Goal: Task Accomplishment & Management: Complete application form

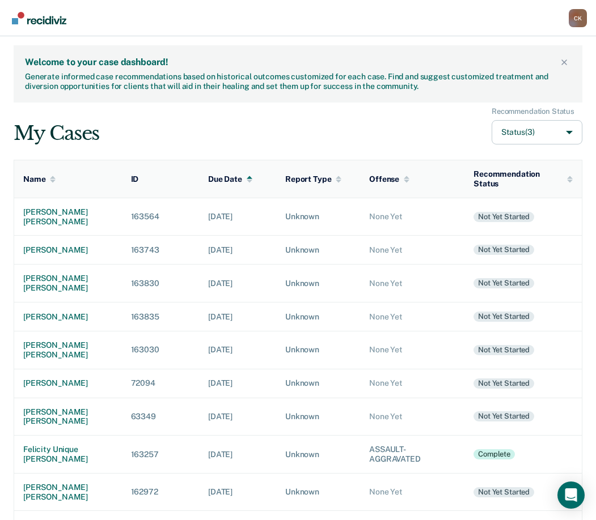
click at [340, 124] on div "My Cases Recommendation Status Status (3)" at bounding box center [298, 126] width 569 height 38
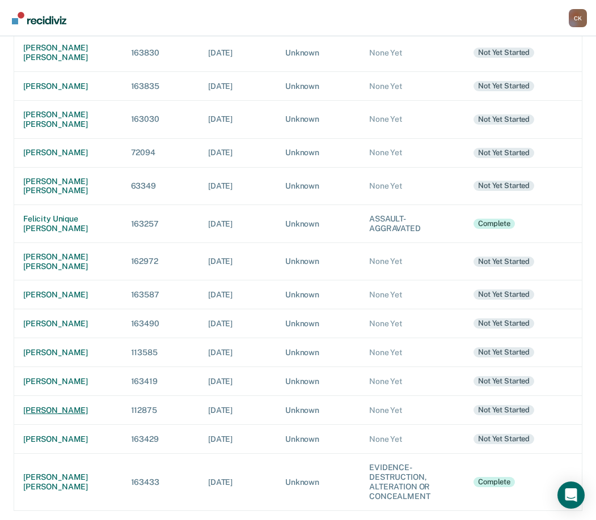
click at [69, 410] on div "[PERSON_NAME]" at bounding box center [68, 411] width 90 height 10
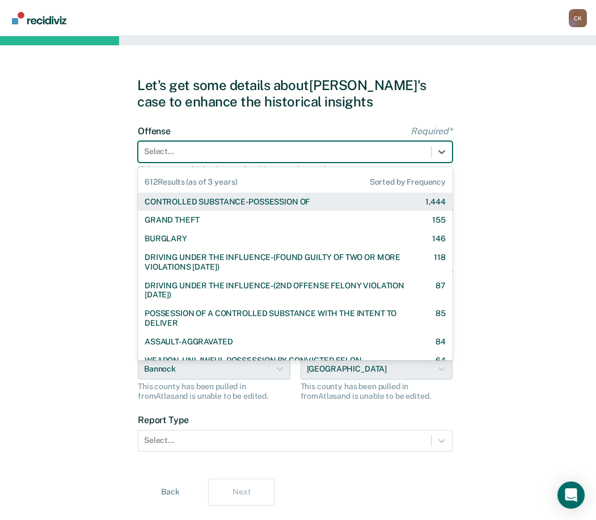
click at [224, 151] on div at bounding box center [284, 152] width 281 height 12
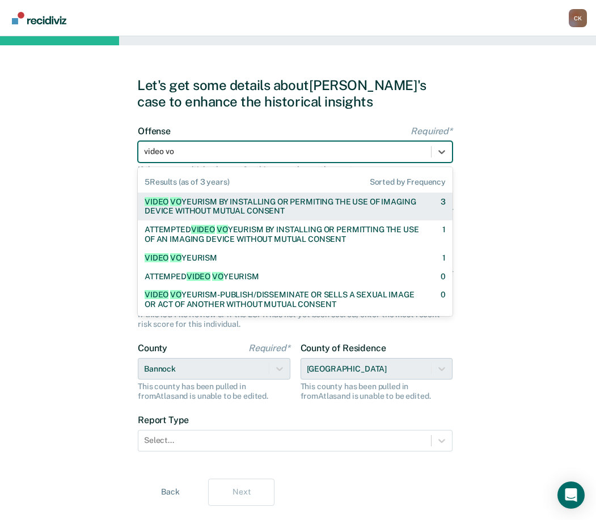
type input "video voy"
click at [267, 208] on div "VIDEO VOY EURISM BY INSTALLING OR PERMITING THE USE OF IMAGING DEVICE WITHOUT M…" at bounding box center [283, 206] width 276 height 19
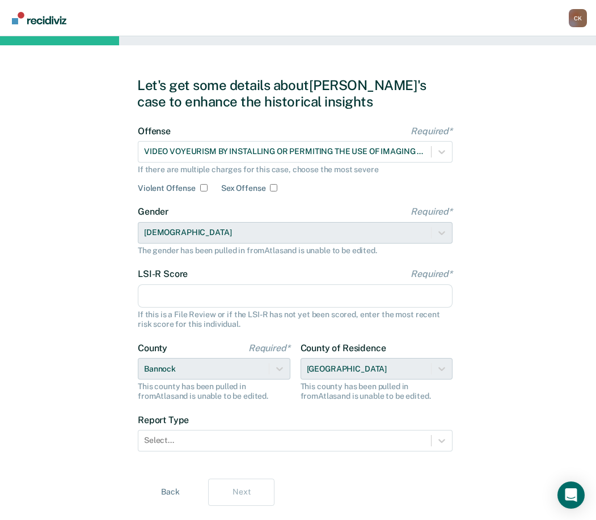
click at [223, 303] on input "LSI-R Score Required*" at bounding box center [295, 297] width 315 height 24
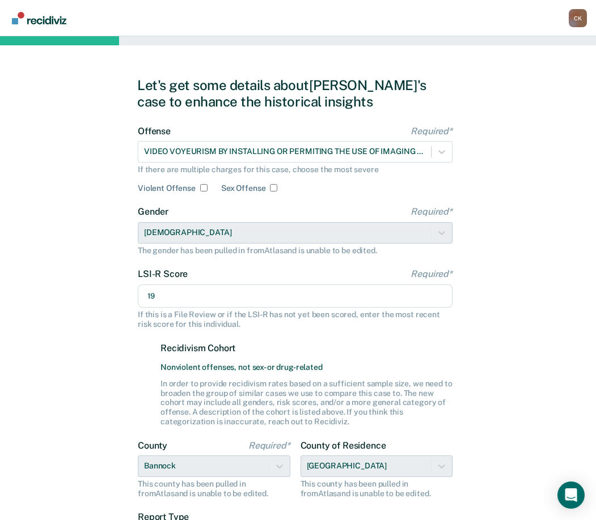
scroll to position [124, 0]
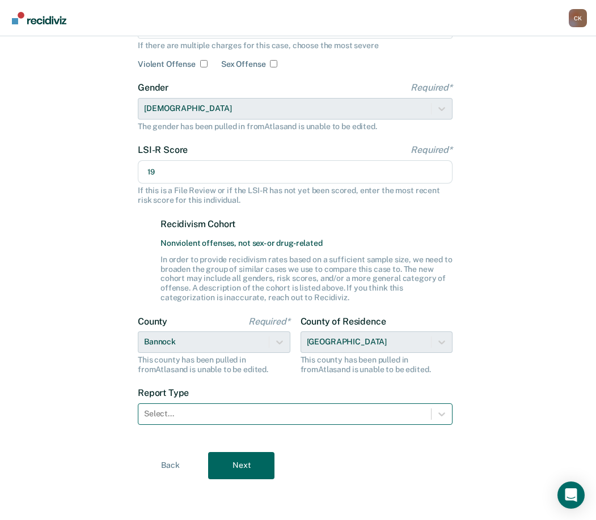
type input "19"
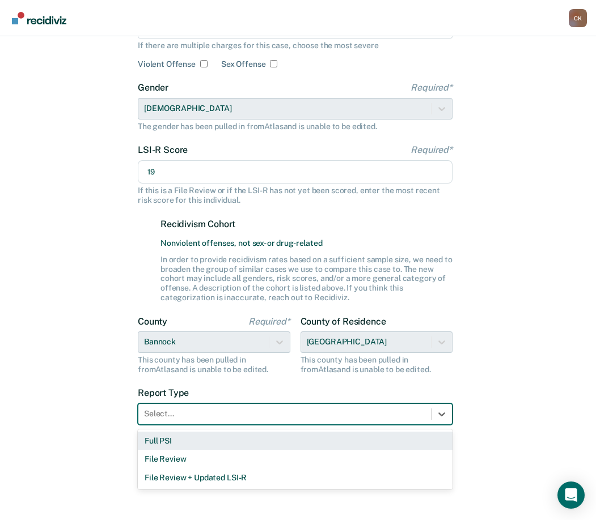
click at [290, 416] on div at bounding box center [284, 414] width 281 height 12
click at [209, 442] on div "Full PSI" at bounding box center [295, 441] width 315 height 19
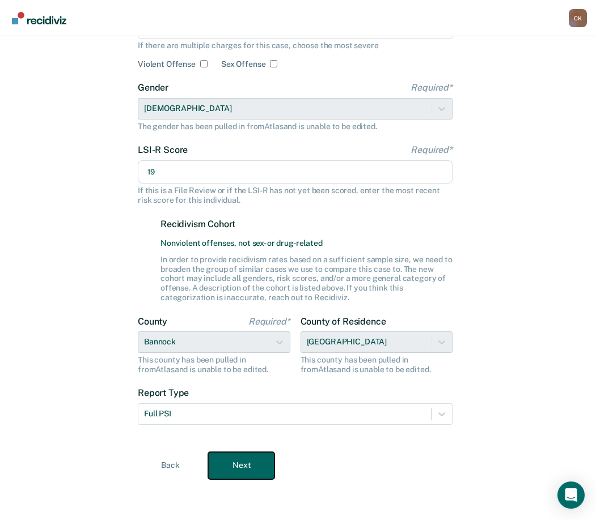
click at [238, 460] on button "Next" at bounding box center [241, 465] width 66 height 27
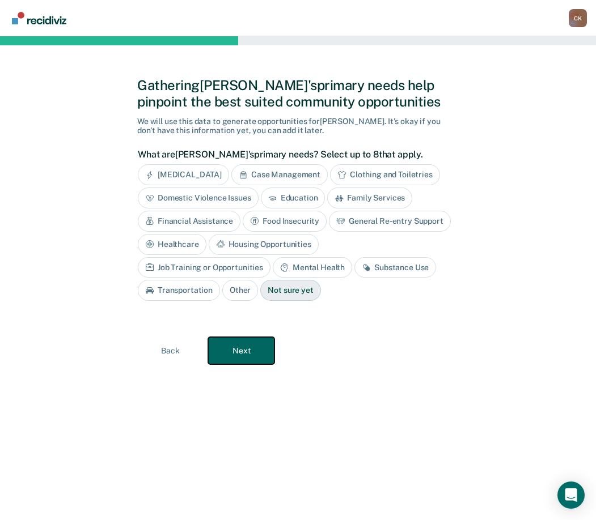
scroll to position [0, 0]
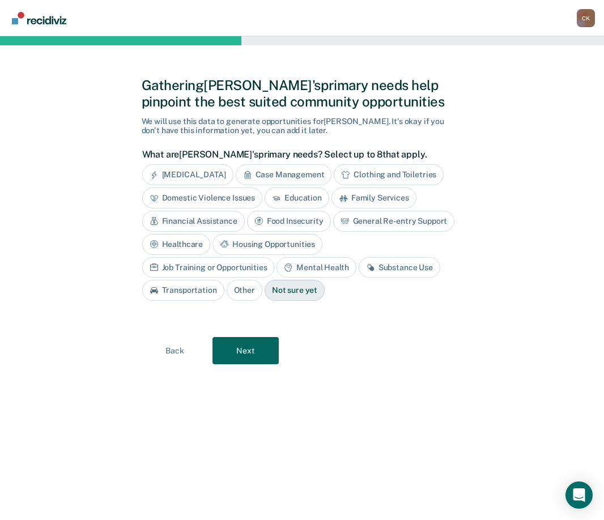
click at [274, 175] on div "Case Management" at bounding box center [284, 174] width 96 height 21
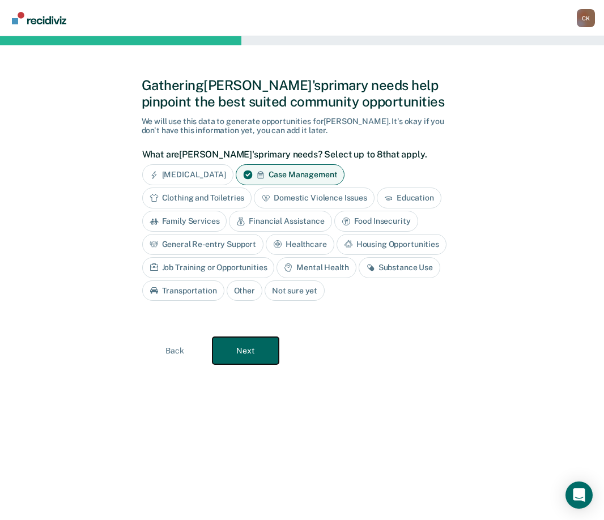
click at [256, 344] on button "Next" at bounding box center [246, 350] width 66 height 27
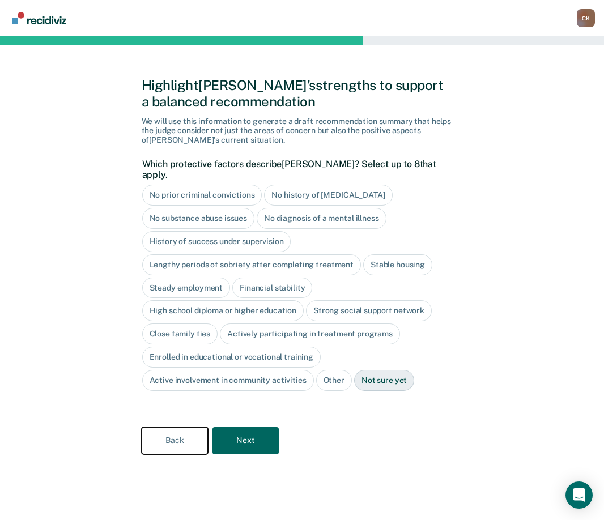
click at [175, 427] on button "Back" at bounding box center [175, 440] width 66 height 27
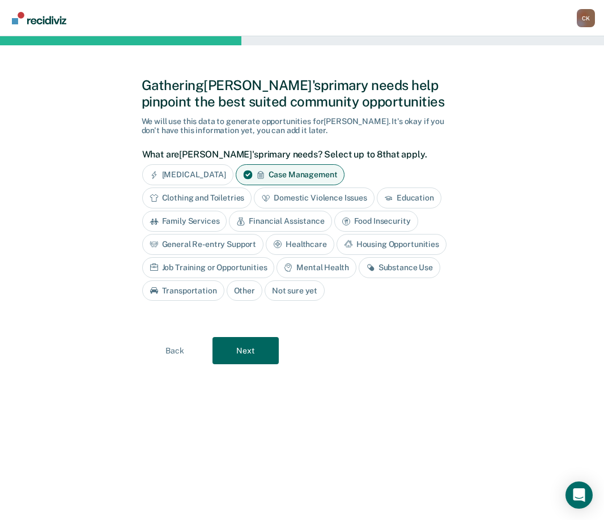
click at [319, 269] on div "Mental Health" at bounding box center [316, 267] width 79 height 21
click at [248, 346] on button "Next" at bounding box center [246, 351] width 66 height 27
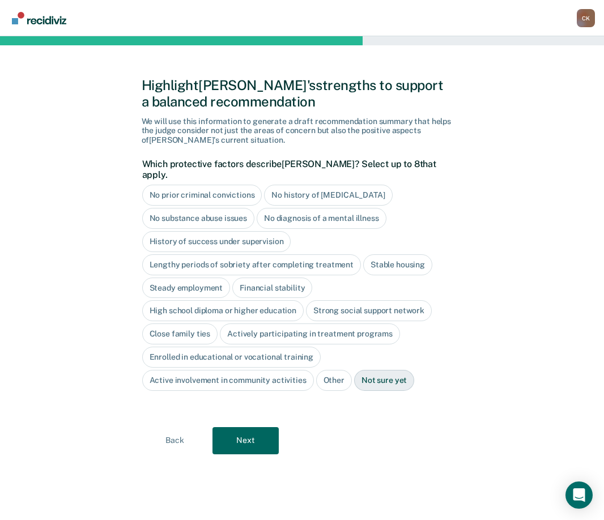
click at [234, 210] on div "No substance abuse issues" at bounding box center [198, 218] width 113 height 21
click at [316, 210] on div "No diagnosis of a mental illness" at bounding box center [335, 218] width 130 height 21
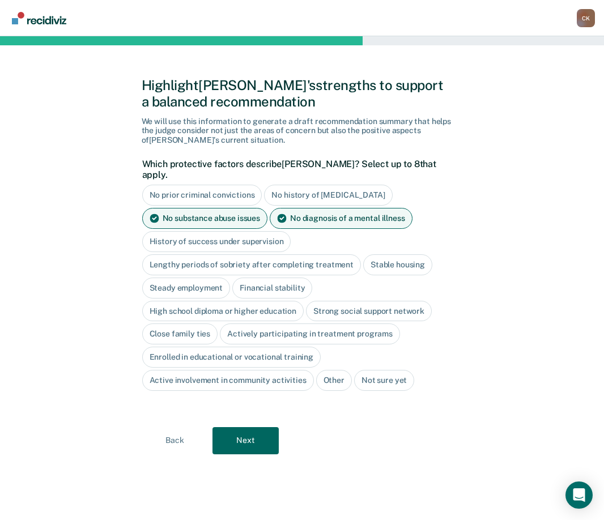
click at [240, 235] on div "History of success under supervision" at bounding box center [216, 241] width 149 height 21
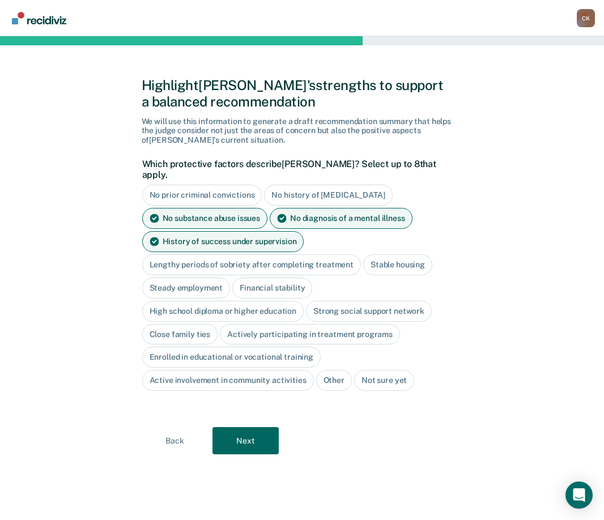
click at [270, 303] on div "High school diploma or higher education" at bounding box center [223, 311] width 162 height 21
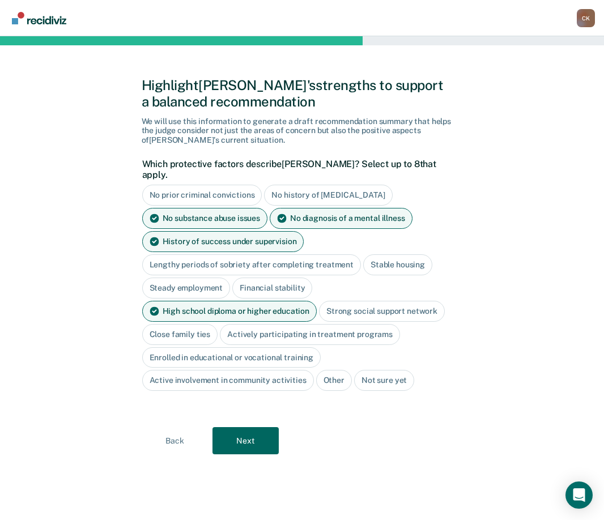
click at [198, 324] on div "Close family ties" at bounding box center [180, 334] width 76 height 21
click at [249, 427] on button "Next" at bounding box center [246, 440] width 66 height 27
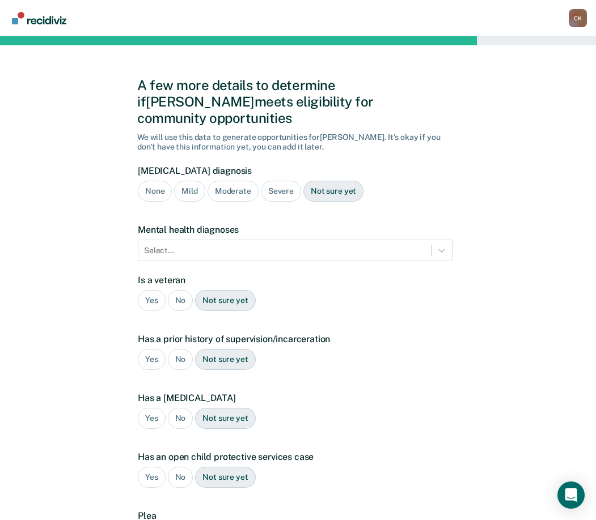
click at [155, 181] on div "None" at bounding box center [155, 191] width 34 height 21
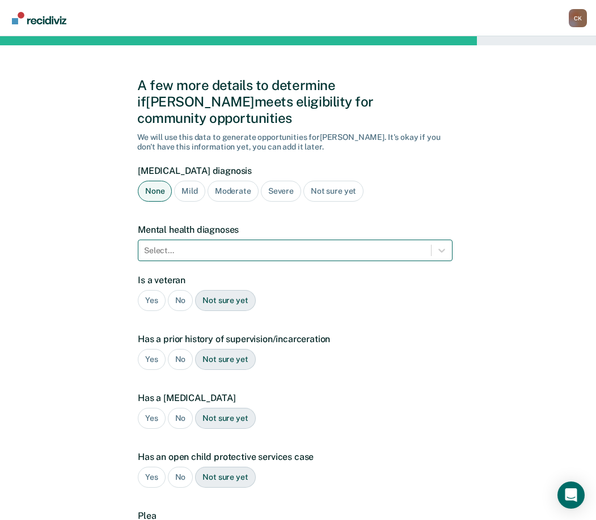
click at [175, 243] on div "Select..." at bounding box center [284, 251] width 292 height 16
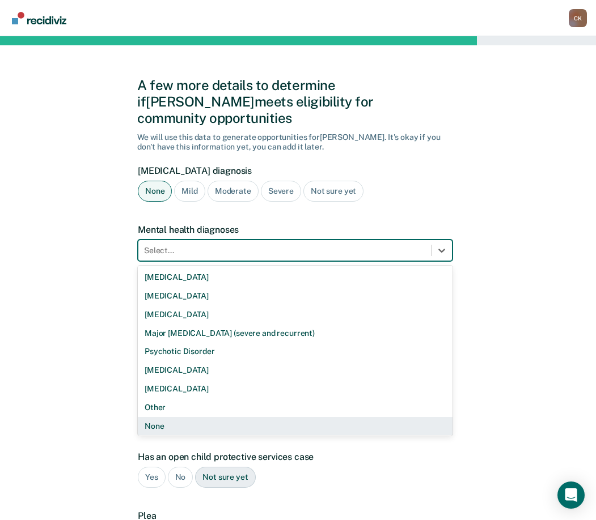
click at [181, 417] on div "None" at bounding box center [295, 426] width 315 height 19
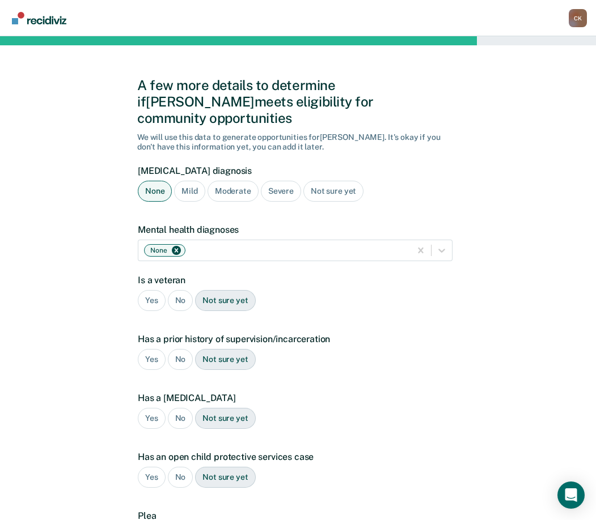
click at [185, 290] on div "No" at bounding box center [181, 300] width 26 height 21
click at [154, 349] on div "Yes" at bounding box center [152, 359] width 28 height 21
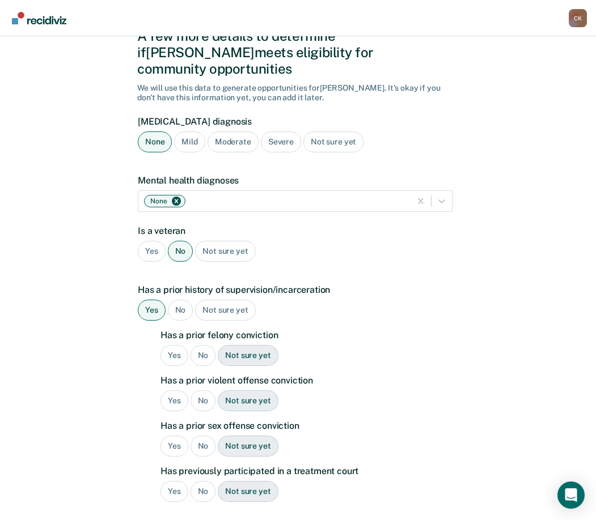
scroll to position [57, 0]
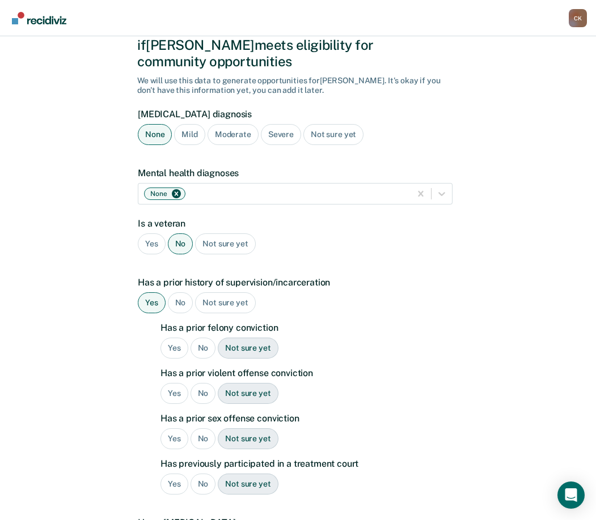
click at [171, 338] on div "Yes" at bounding box center [174, 348] width 28 height 21
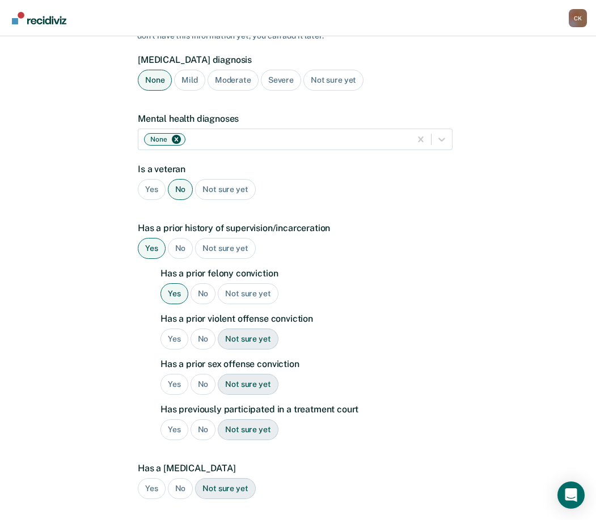
scroll to position [114, 0]
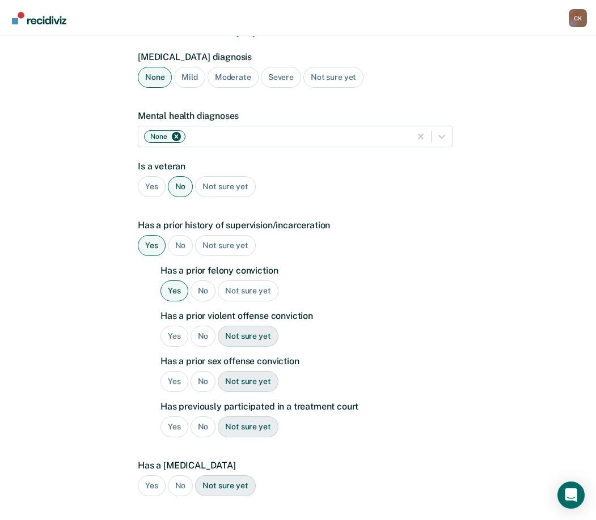
click at [181, 326] on div "Yes" at bounding box center [174, 336] width 28 height 21
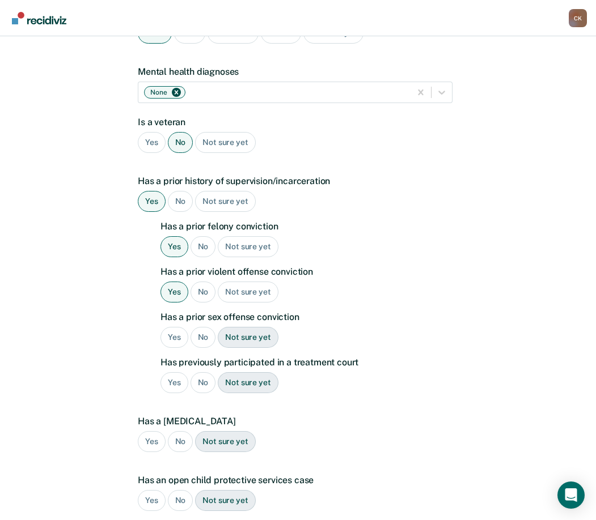
scroll to position [160, 0]
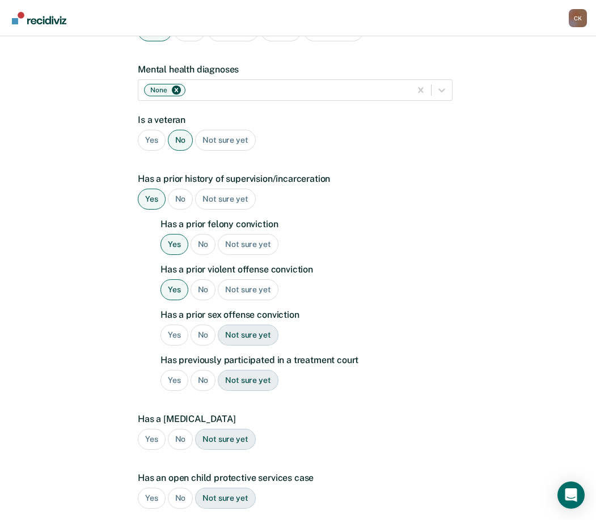
click at [203, 325] on div "No" at bounding box center [203, 335] width 26 height 21
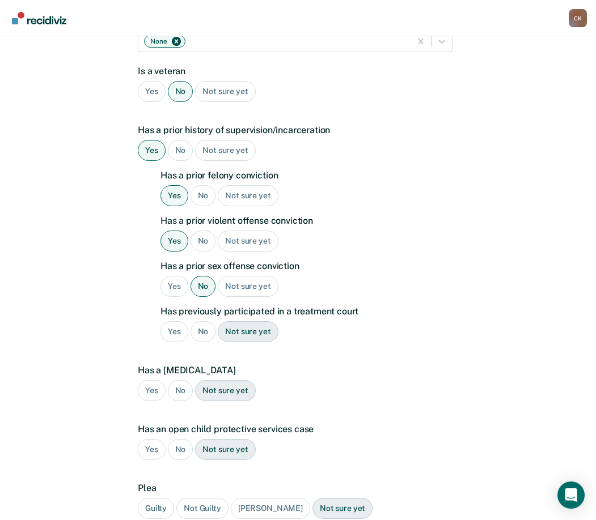
scroll to position [212, 0]
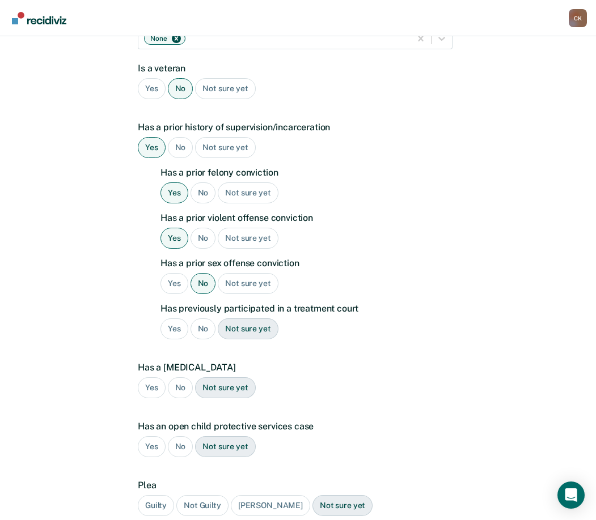
click at [201, 320] on div "No" at bounding box center [203, 329] width 26 height 21
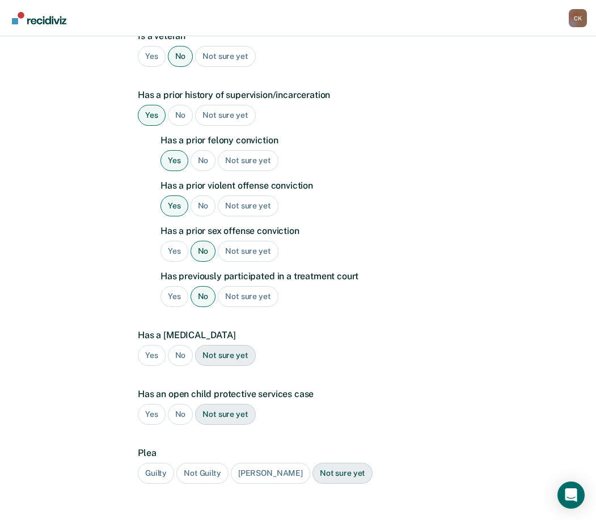
scroll to position [246, 0]
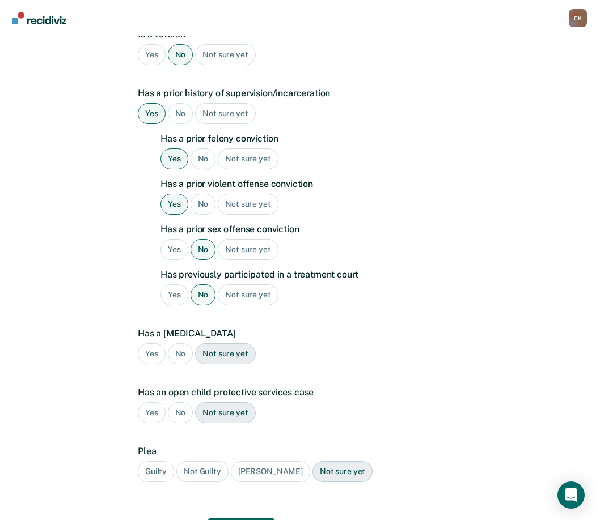
click at [184, 344] on div "No" at bounding box center [181, 354] width 26 height 21
click at [183, 402] on div "No" at bounding box center [181, 412] width 26 height 21
click at [155, 461] on div "Guilty" at bounding box center [156, 471] width 36 height 21
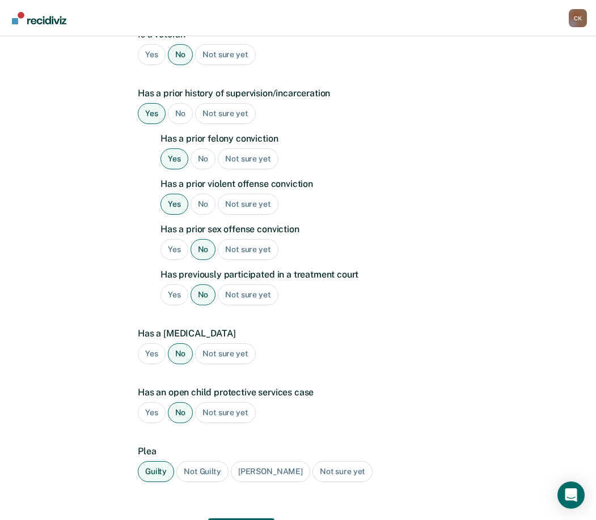
scroll to position [296, 0]
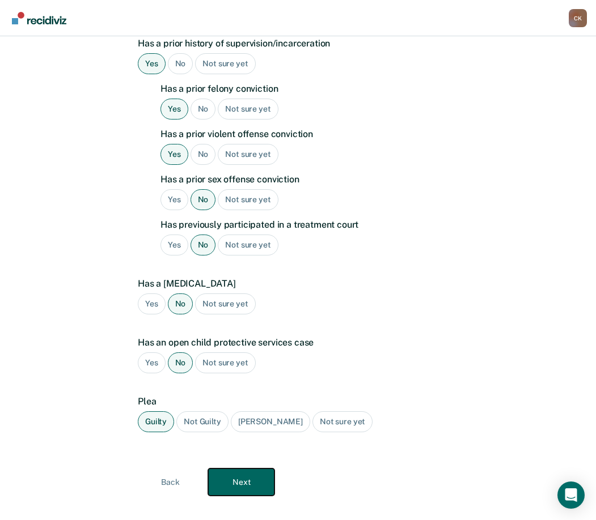
click at [255, 469] on button "Next" at bounding box center [241, 482] width 66 height 27
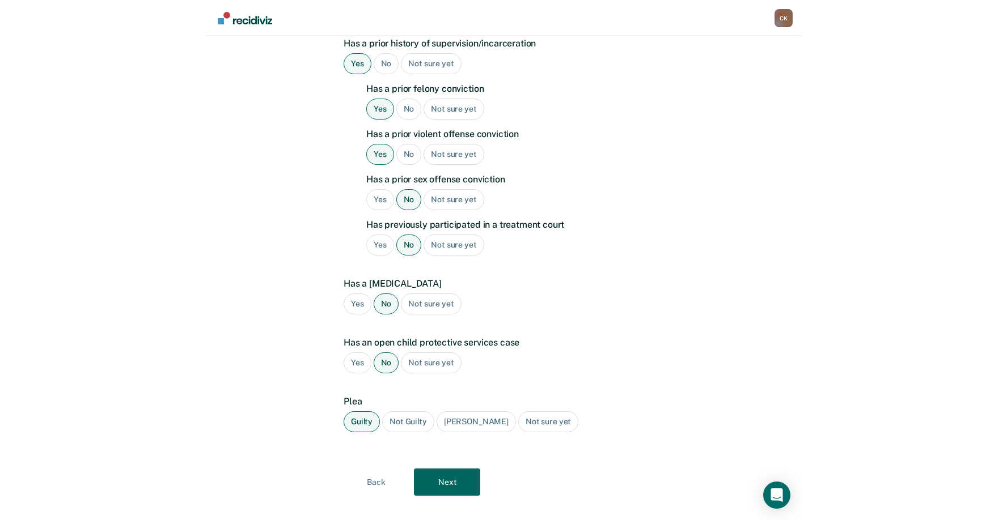
scroll to position [0, 0]
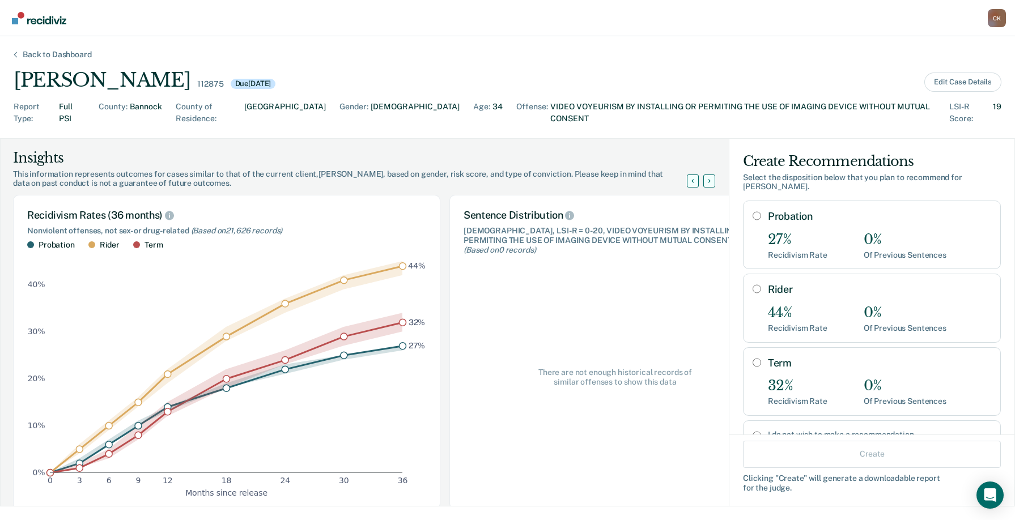
click at [604, 358] on input "Term" at bounding box center [757, 362] width 9 height 9
radio input "true"
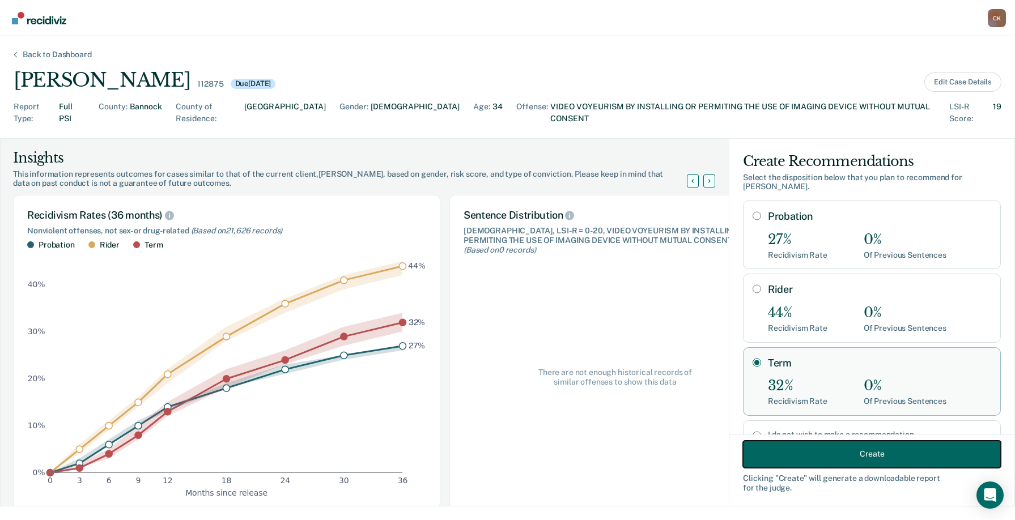
click at [604, 451] on button "Create" at bounding box center [872, 453] width 258 height 27
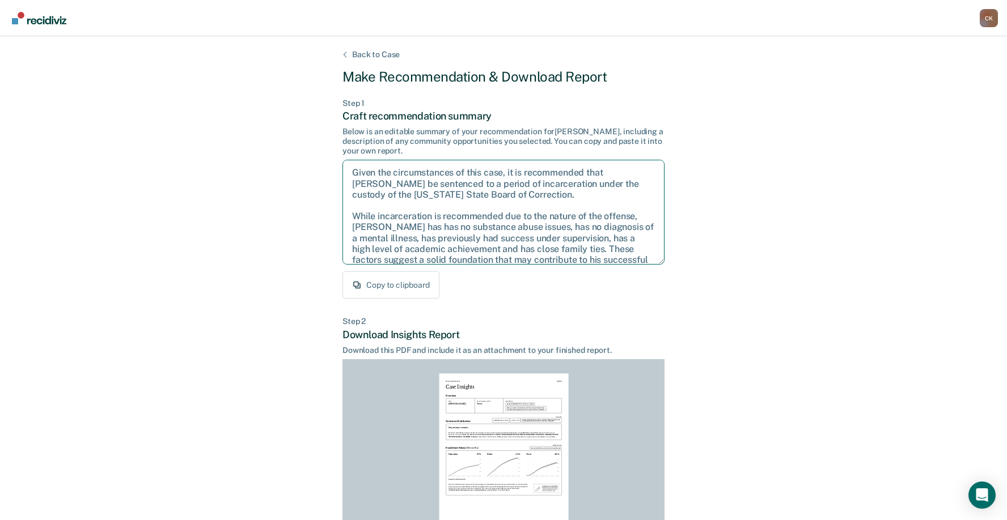
drag, startPoint x: 627, startPoint y: 252, endPoint x: 294, endPoint y: 136, distance: 352.3
click at [294, 136] on div "Back to Case Make Recommendation & Download Report Step 1 Craft recommendation …" at bounding box center [503, 341] width 1007 height 610
click at [604, 317] on div "Back to Case Make Recommendation & Download Report Step 1 Craft recommendation …" at bounding box center [503, 341] width 1007 height 610
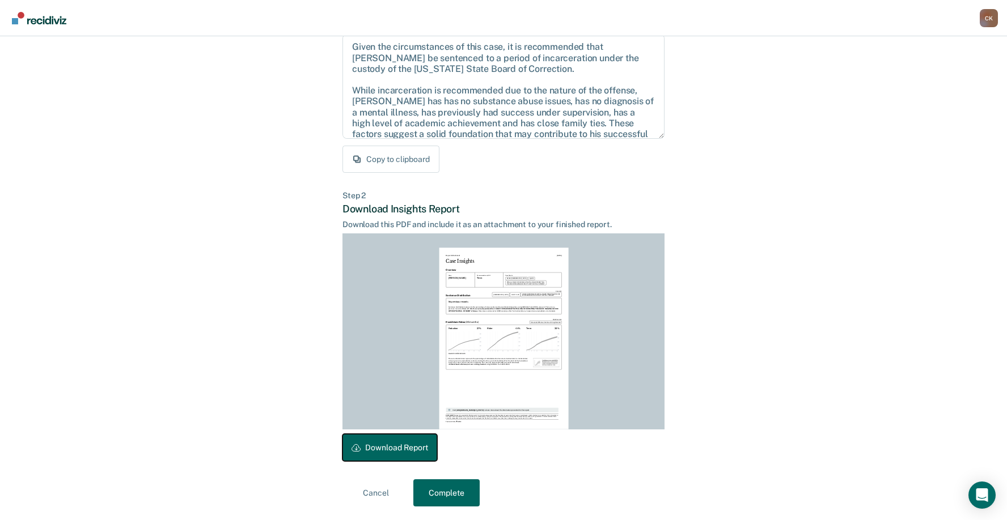
click at [411, 441] on button "Download Report" at bounding box center [389, 447] width 95 height 27
click at [452, 496] on button "Complete" at bounding box center [446, 493] width 66 height 27
